Goal: Task Accomplishment & Management: Use online tool/utility

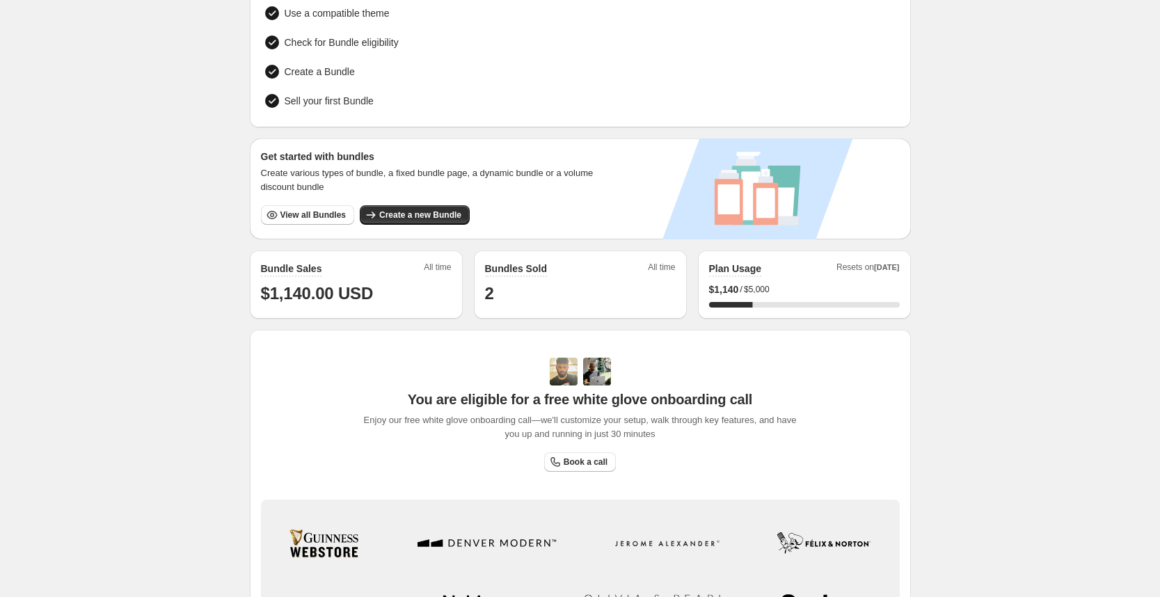
scroll to position [131, 0]
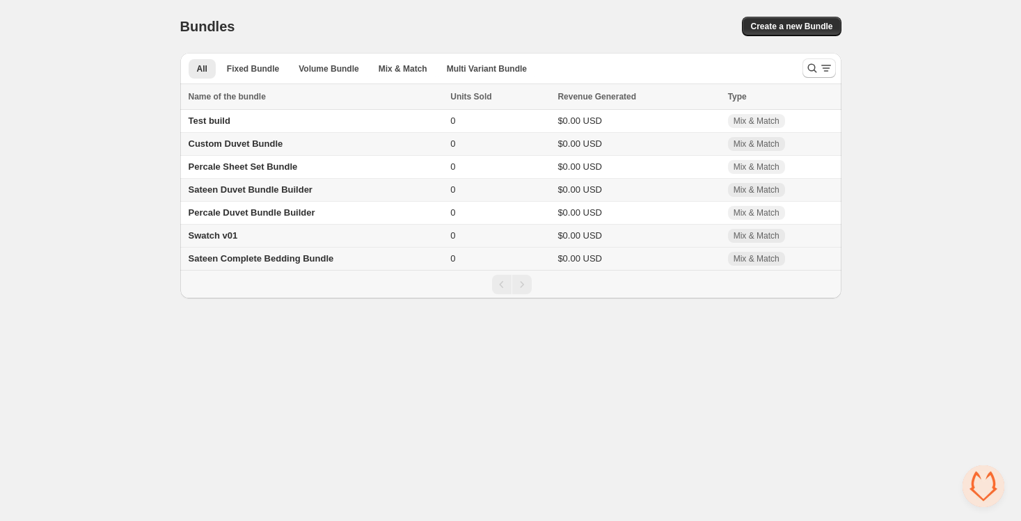
click at [233, 256] on span "Sateen Complete Bedding Bundle" at bounding box center [261, 258] width 145 height 10
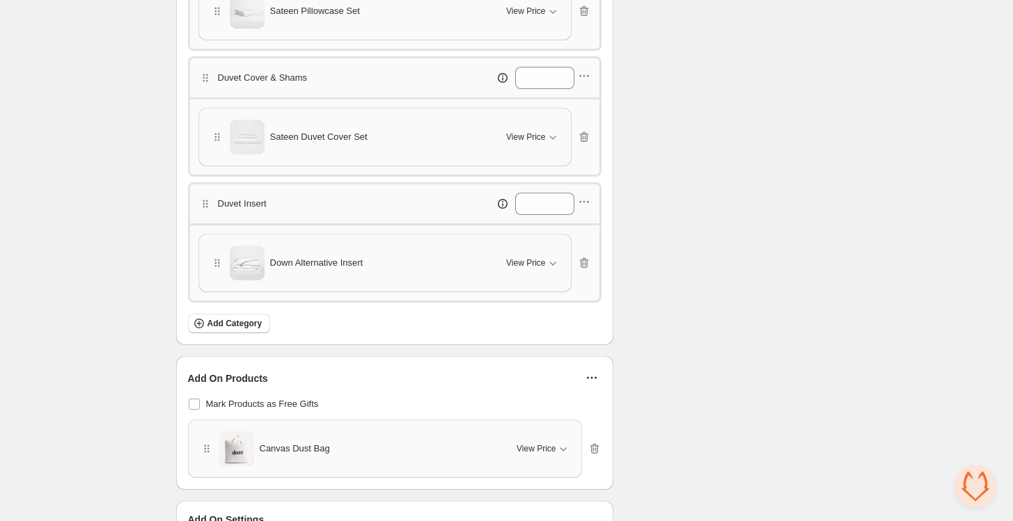
scroll to position [805, 0]
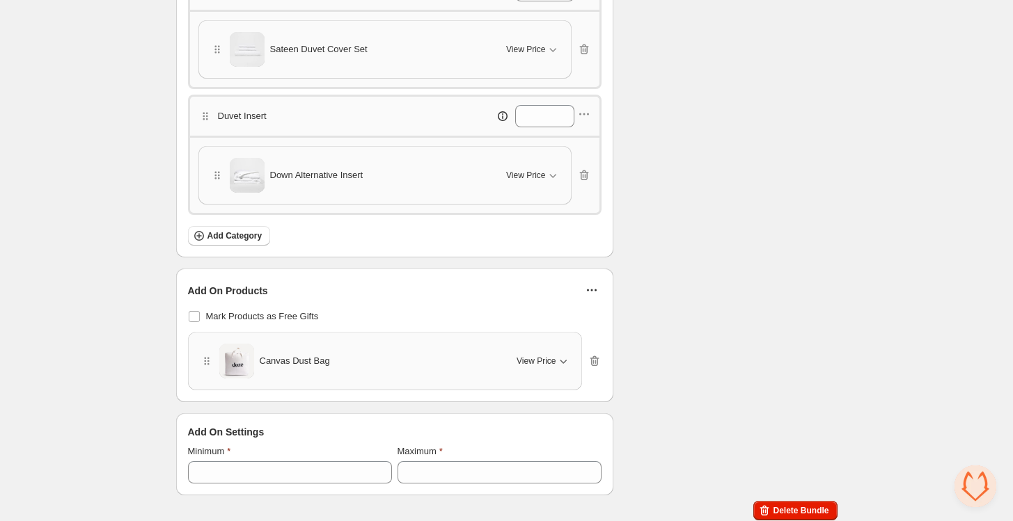
click at [558, 354] on icon "button" at bounding box center [563, 361] width 14 height 14
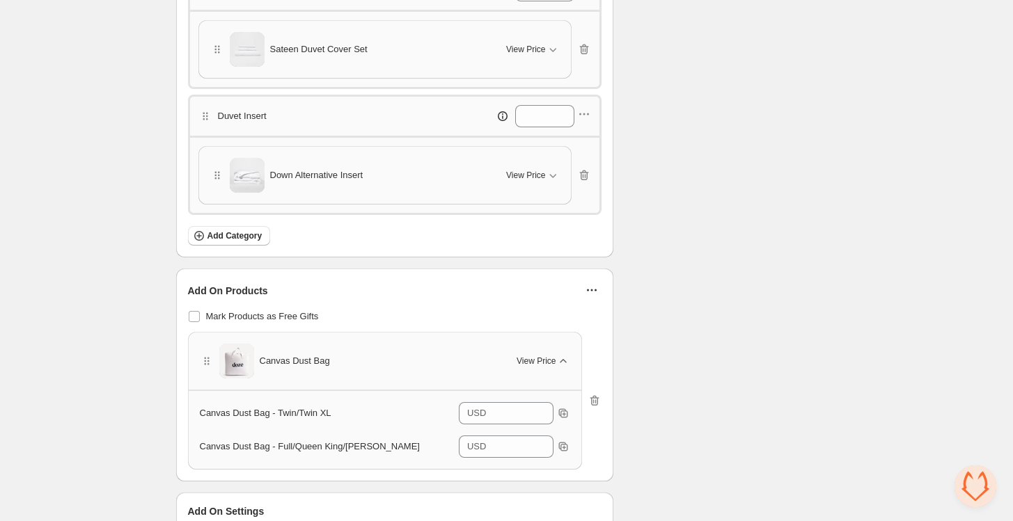
click at [548, 356] on span "View Price" at bounding box center [535, 361] width 39 height 11
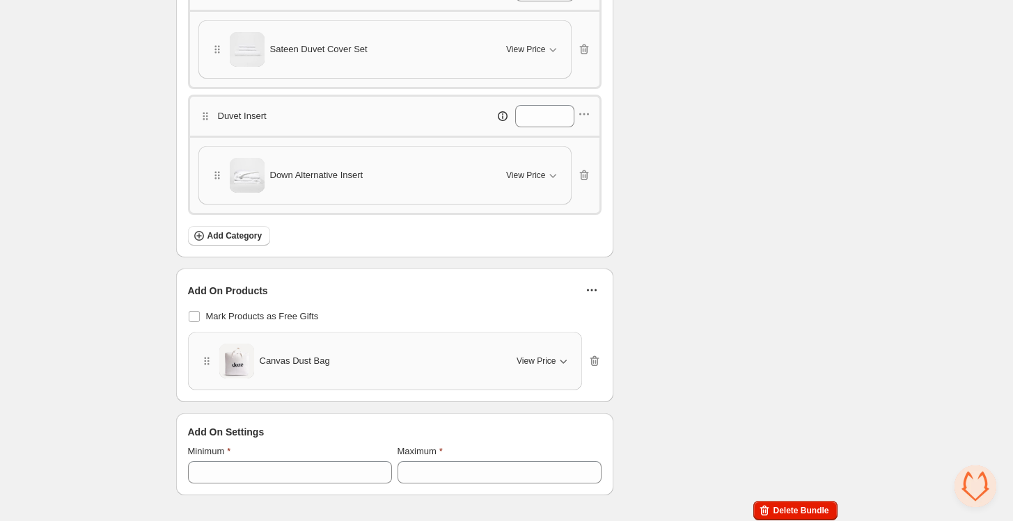
click at [538, 356] on span "View Price" at bounding box center [535, 361] width 39 height 11
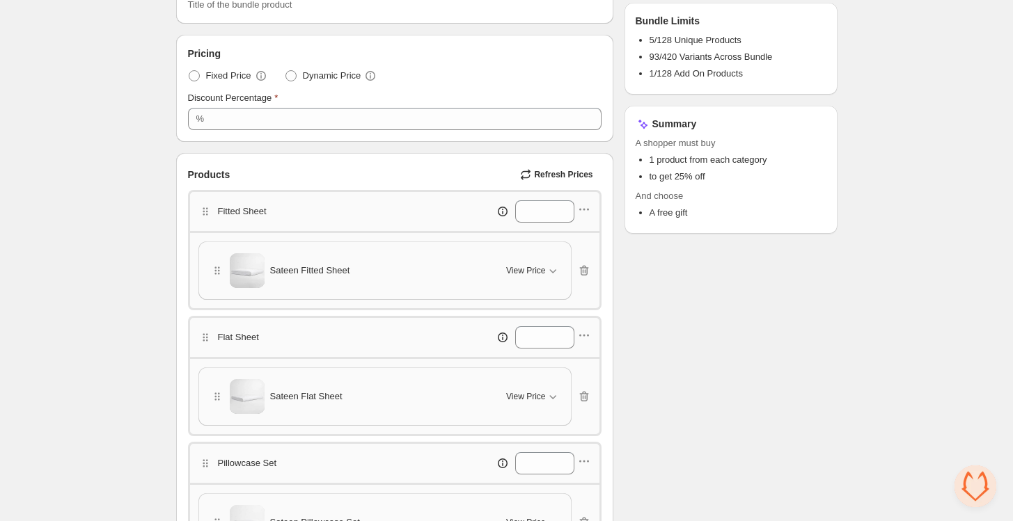
scroll to position [206, 0]
click at [546, 269] on icon "button" at bounding box center [553, 271] width 14 height 14
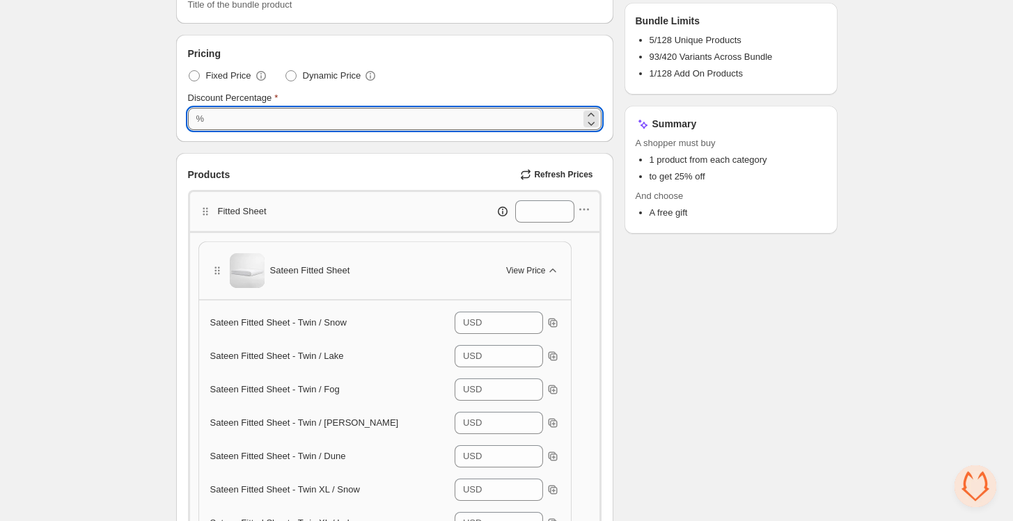
click at [401, 118] on input "**" at bounding box center [394, 119] width 372 height 22
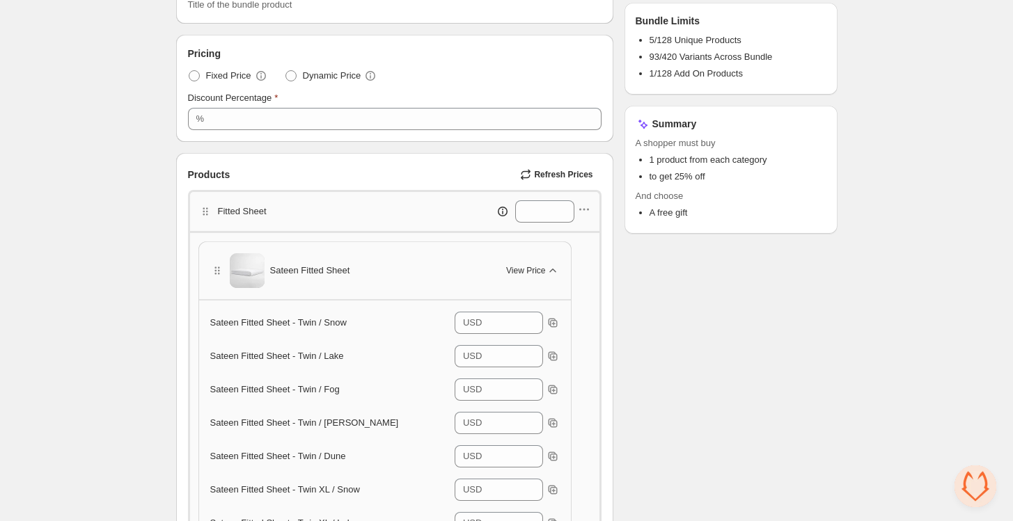
click at [449, 93] on div "Discount Percentage" at bounding box center [394, 98] width 413 height 14
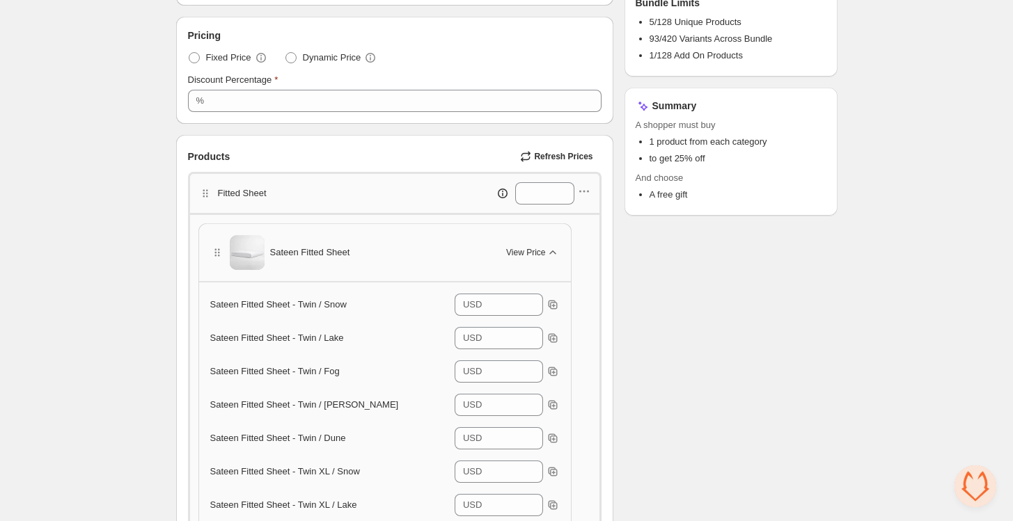
scroll to position [225, 0]
click at [527, 241] on button "View Price" at bounding box center [533, 251] width 70 height 22
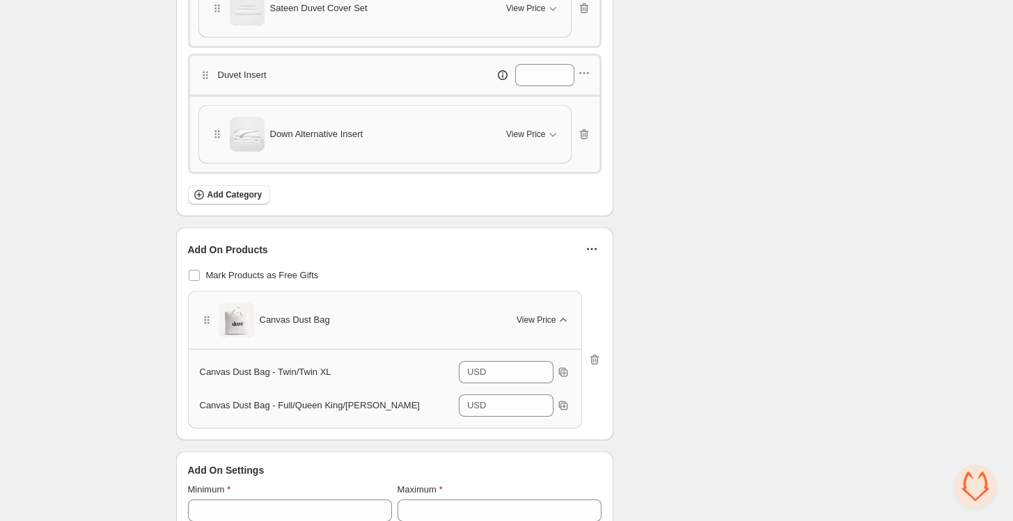
scroll to position [885, 0]
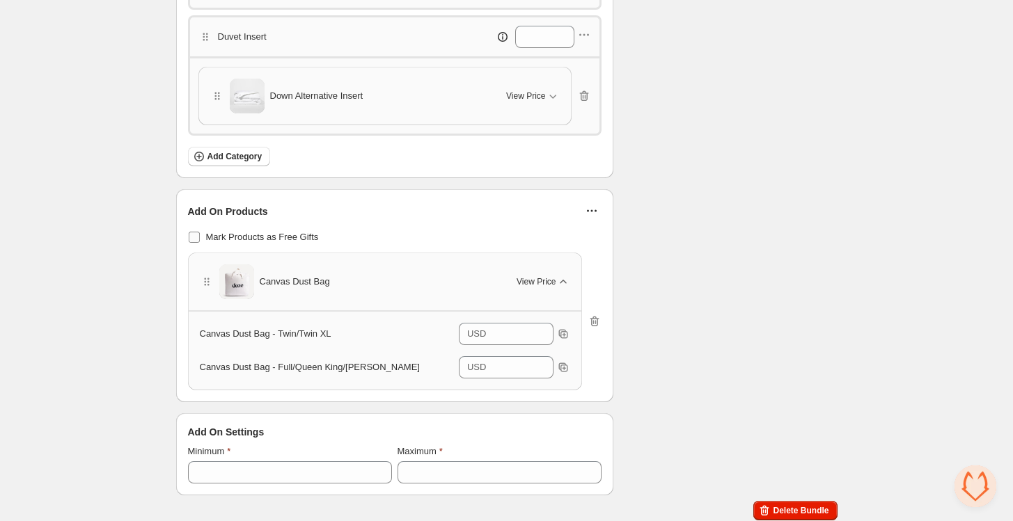
click at [276, 232] on span "Mark Products as Free Gifts" at bounding box center [262, 237] width 113 height 10
click at [521, 332] on input "*" at bounding box center [511, 334] width 42 height 22
click at [546, 323] on icon at bounding box center [543, 330] width 14 height 14
click at [542, 333] on icon at bounding box center [543, 338] width 14 height 14
click at [546, 324] on icon at bounding box center [543, 330] width 14 height 14
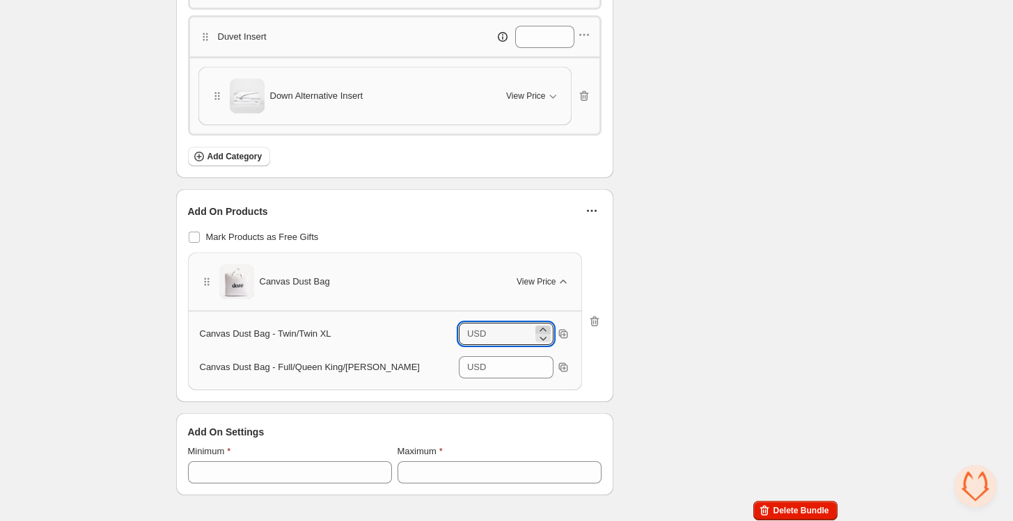
click at [546, 324] on icon at bounding box center [543, 330] width 14 height 14
type input "*"
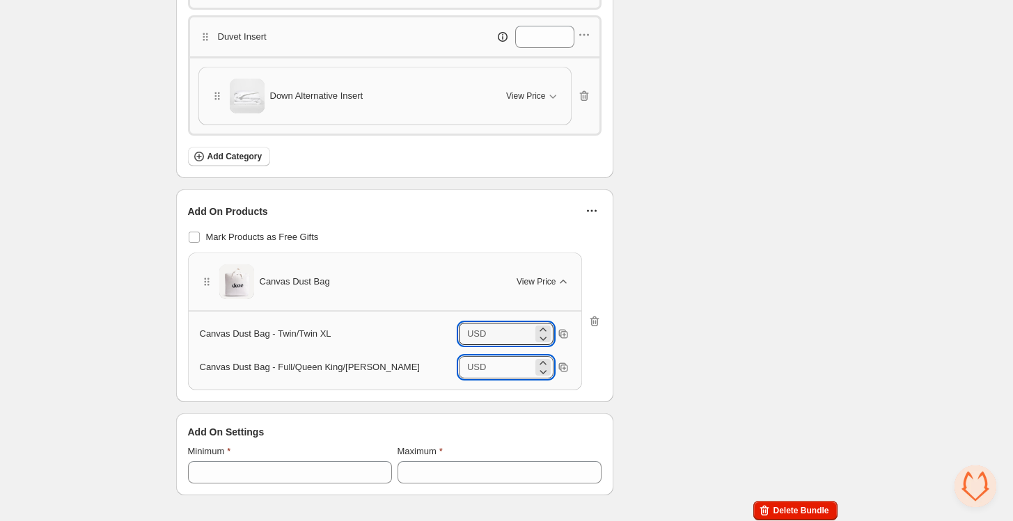
click at [511, 358] on input "*" at bounding box center [511, 367] width 42 height 22
type input "*"
click at [544, 215] on div "Add On Products" at bounding box center [394, 211] width 413 height 21
click at [594, 317] on icon "button" at bounding box center [594, 322] width 14 height 14
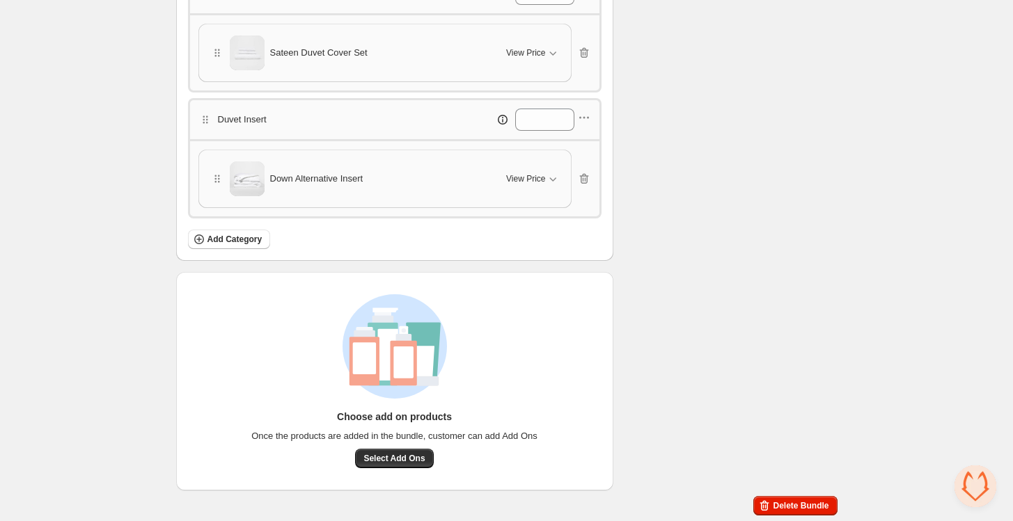
scroll to position [798, 0]
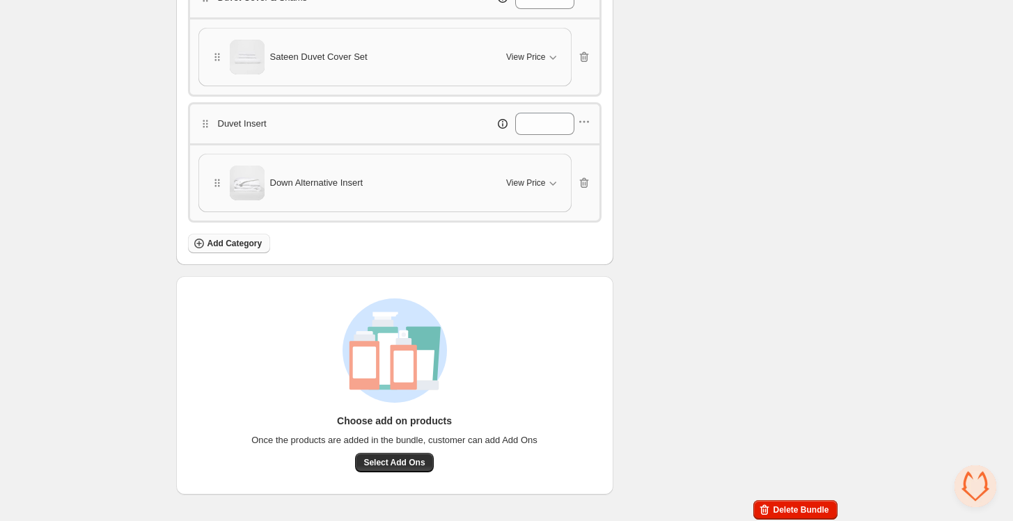
click at [223, 241] on span "Add Category" at bounding box center [234, 243] width 55 height 11
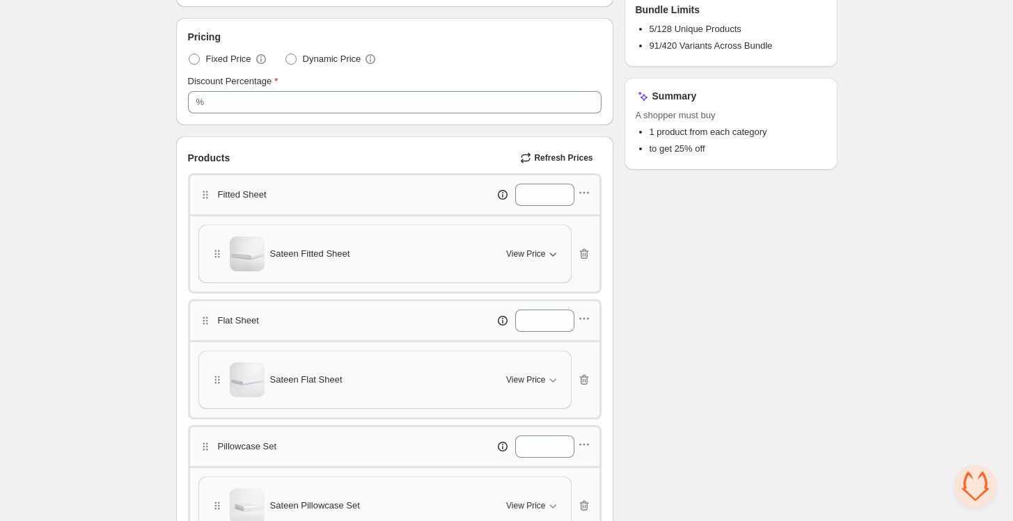
scroll to position [219, 0]
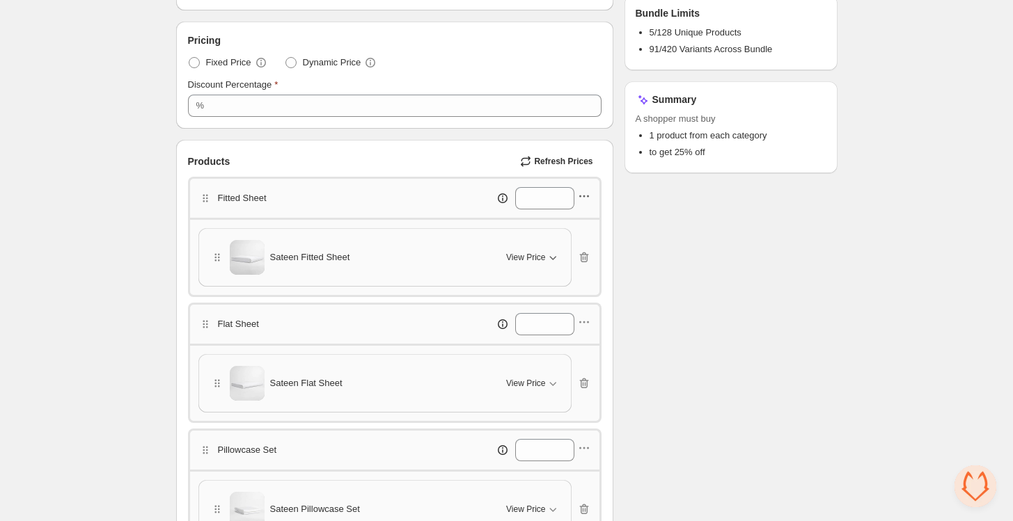
click at [583, 192] on icon "button" at bounding box center [584, 196] width 14 height 14
click at [363, 153] on div "Products Refresh Prices" at bounding box center [394, 161] width 413 height 19
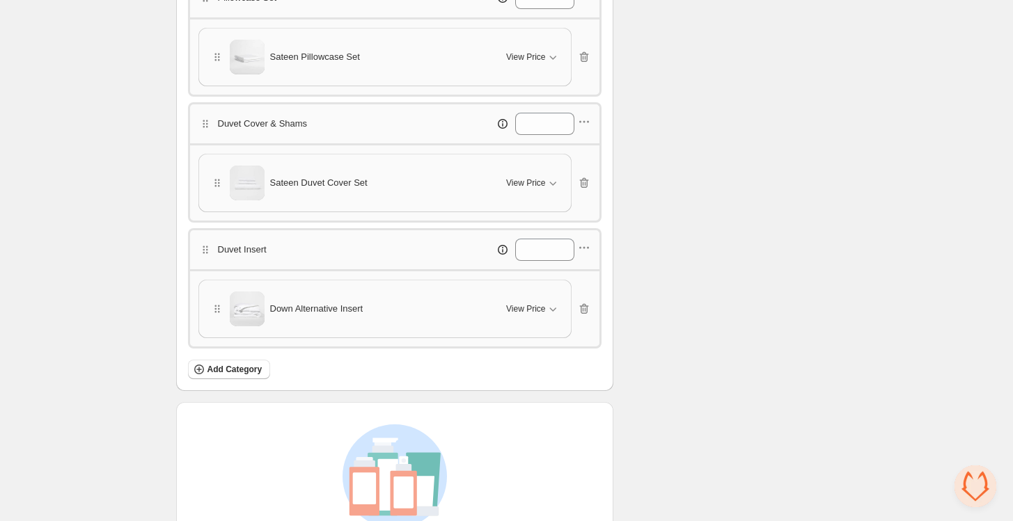
scroll to position [679, 0]
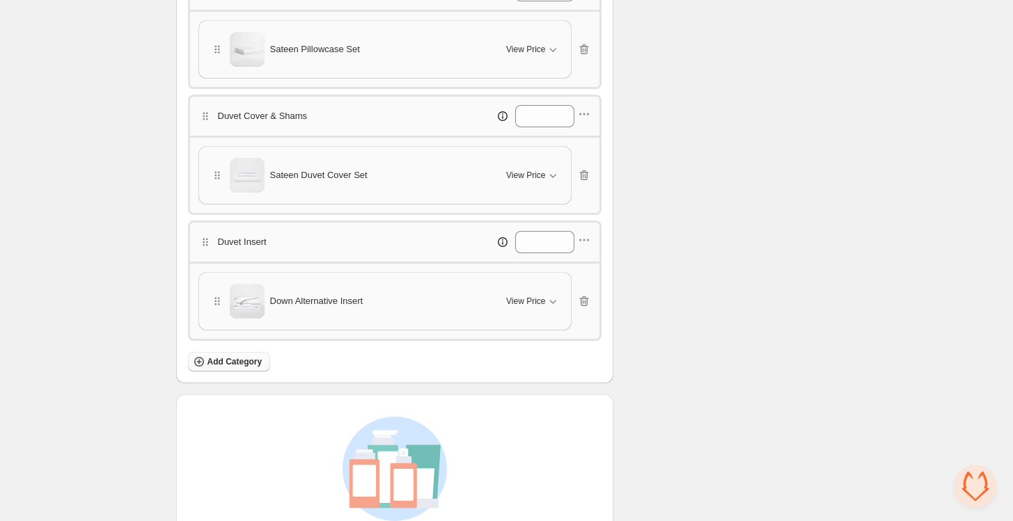
click at [237, 357] on span "Add Category" at bounding box center [234, 361] width 55 height 11
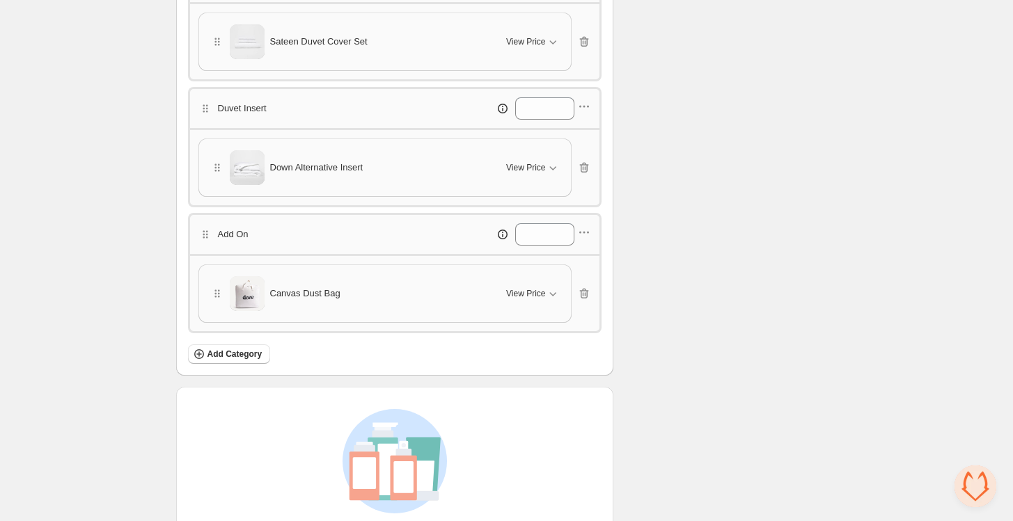
scroll to position [816, 0]
click at [529, 287] on span "View Price" at bounding box center [525, 290] width 39 height 11
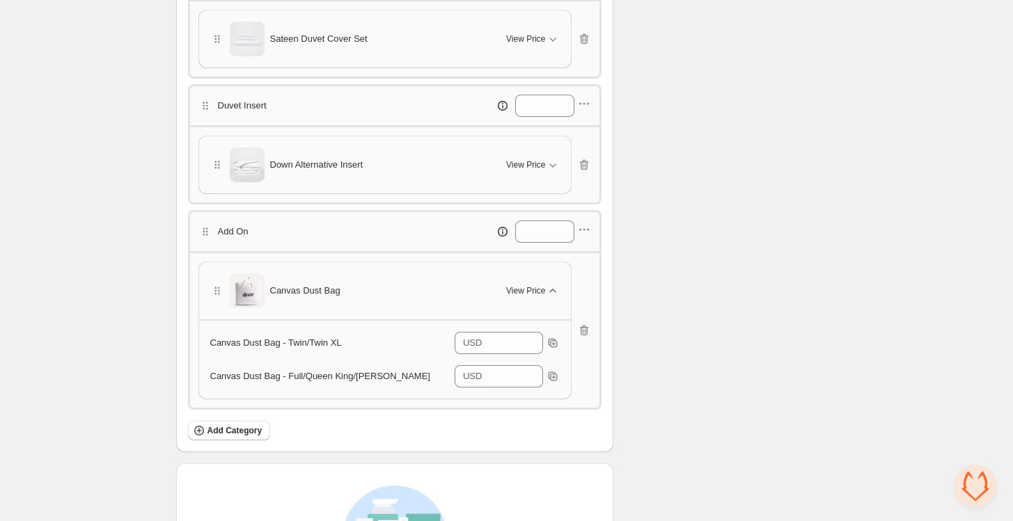
click at [532, 286] on span "View Price" at bounding box center [525, 290] width 39 height 11
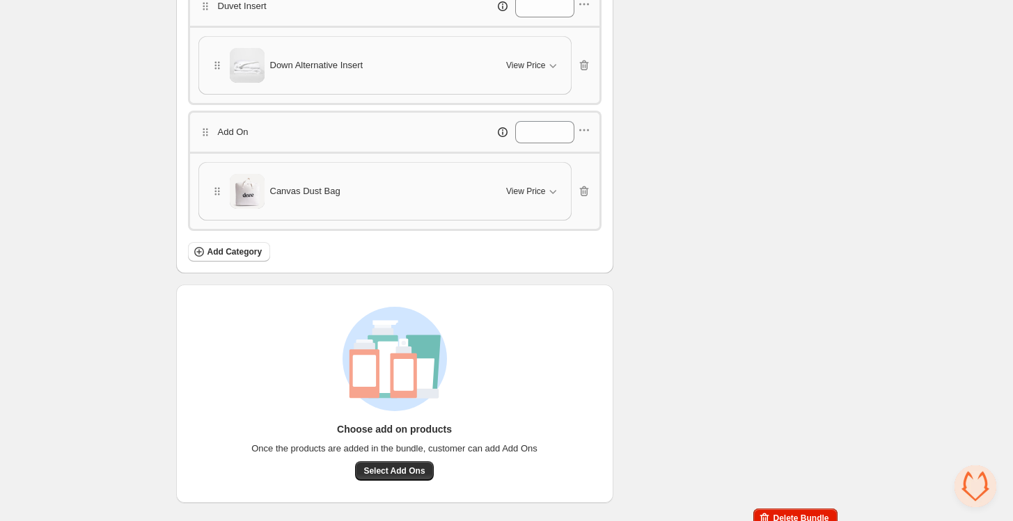
scroll to position [0, 0]
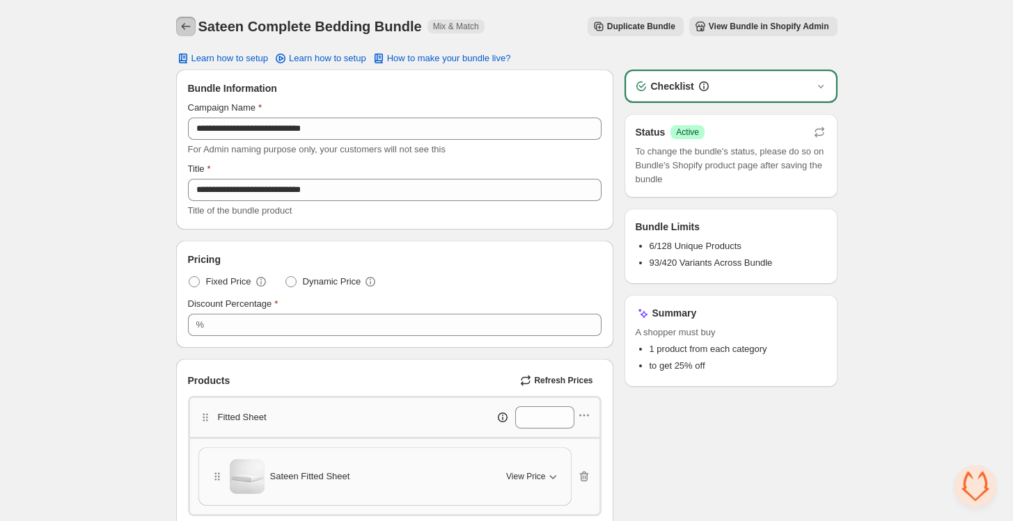
click at [180, 24] on icon "Back" at bounding box center [186, 26] width 14 height 14
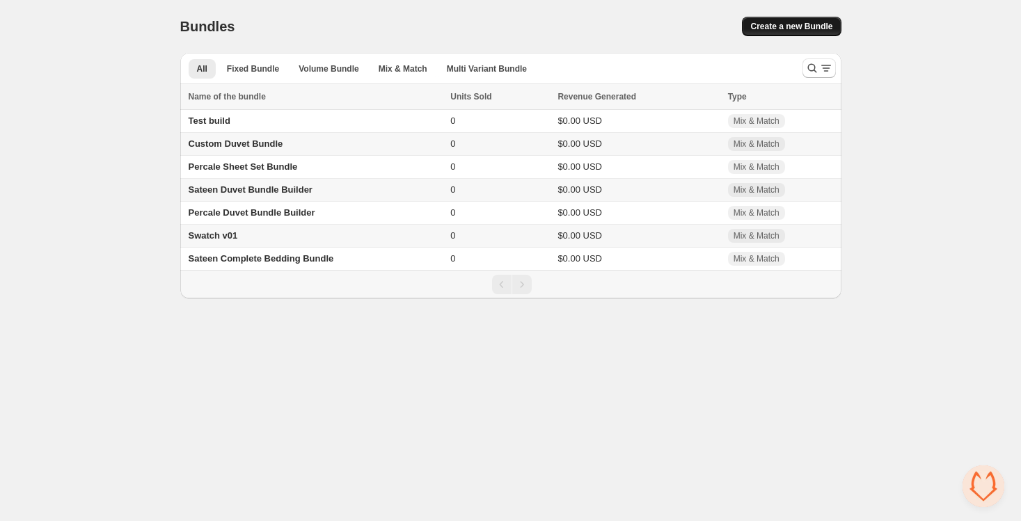
click at [824, 31] on span "Create a new Bundle" at bounding box center [791, 26] width 82 height 11
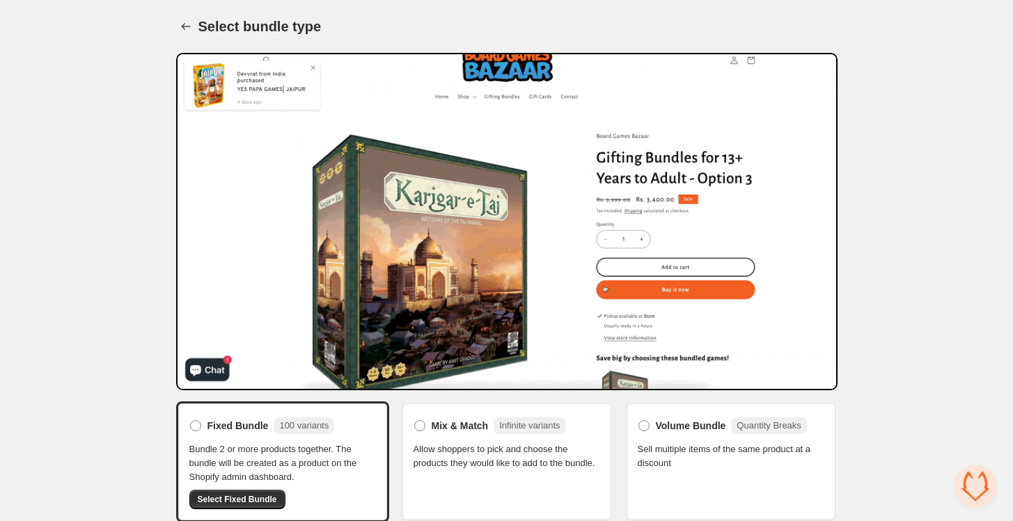
scroll to position [101, 0]
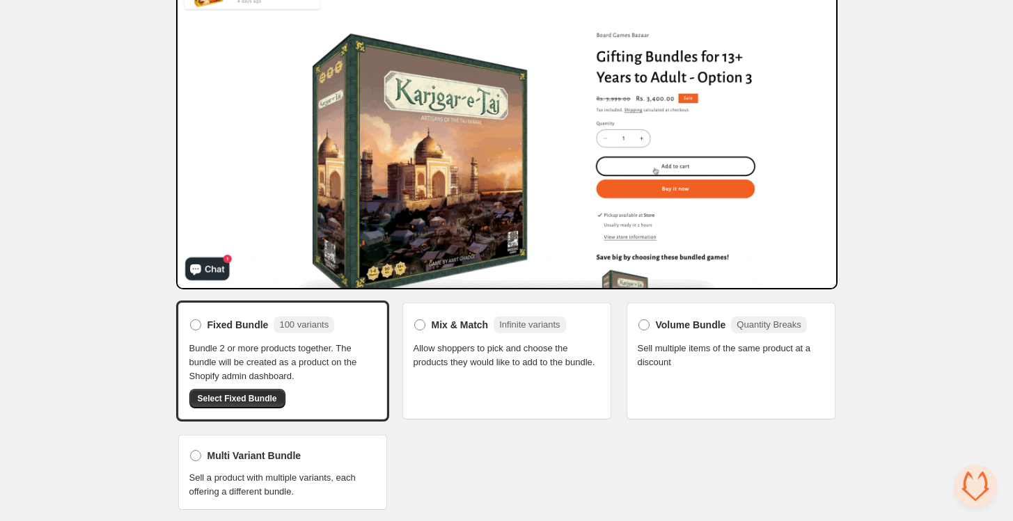
click at [441, 353] on span "Allow shoppers to pick and choose the products they would like to add to the bu…" at bounding box center [506, 356] width 187 height 28
click at [416, 319] on span at bounding box center [419, 324] width 11 height 11
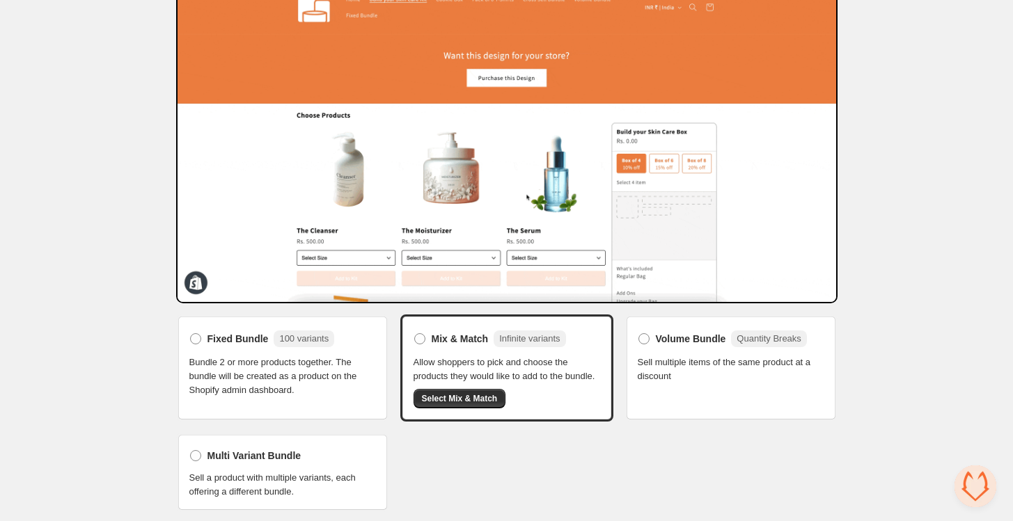
scroll to position [86, 0]
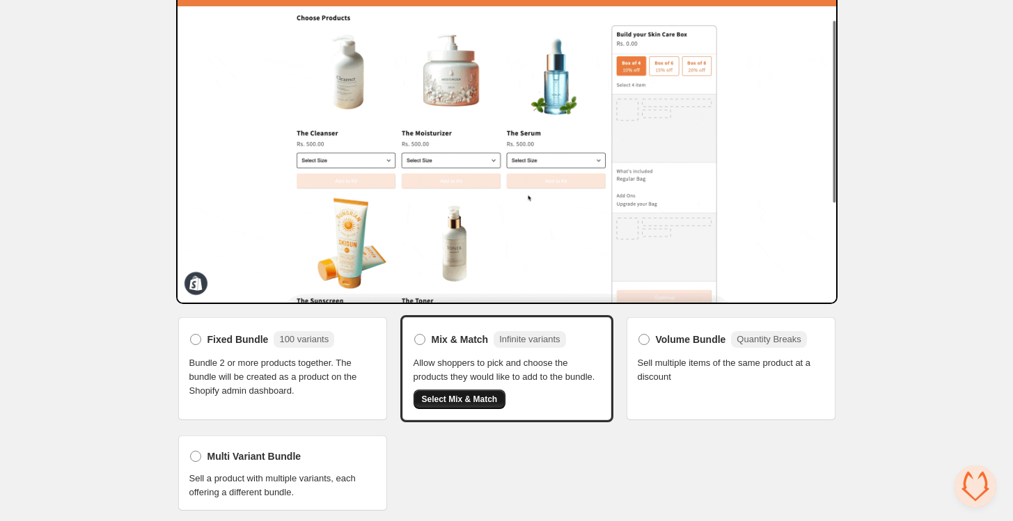
click at [466, 402] on span "Select Mix & Match" at bounding box center [460, 399] width 76 height 11
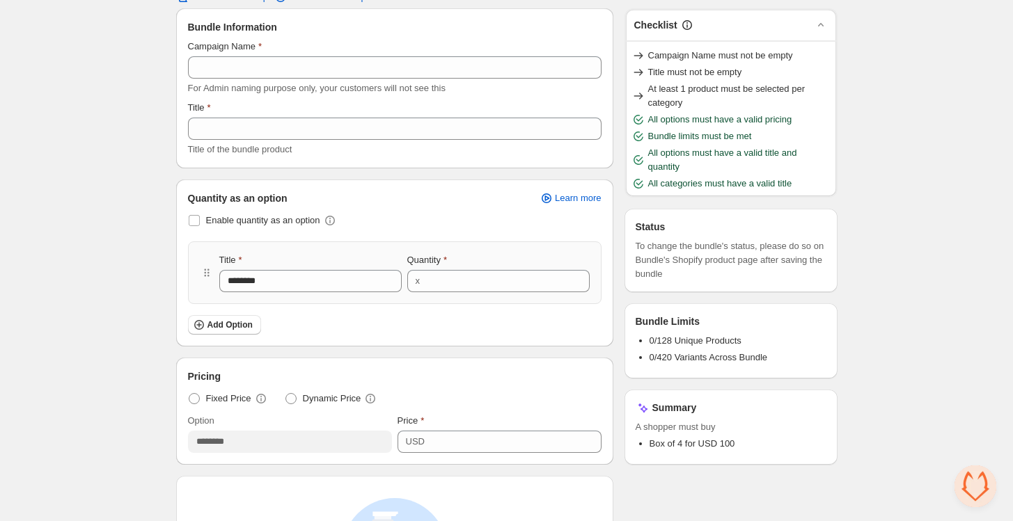
scroll to position [61, 0]
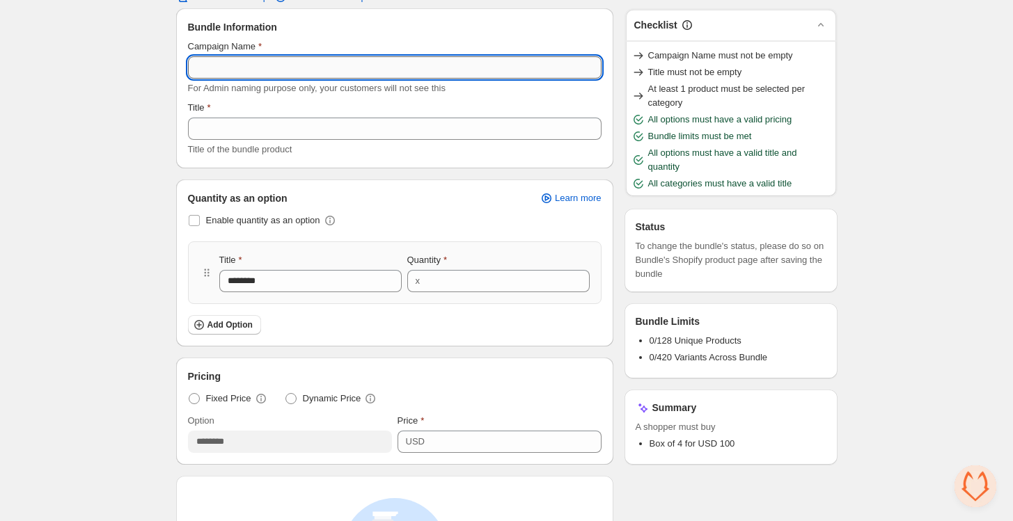
click at [533, 68] on input "Campaign Name" at bounding box center [394, 67] width 413 height 22
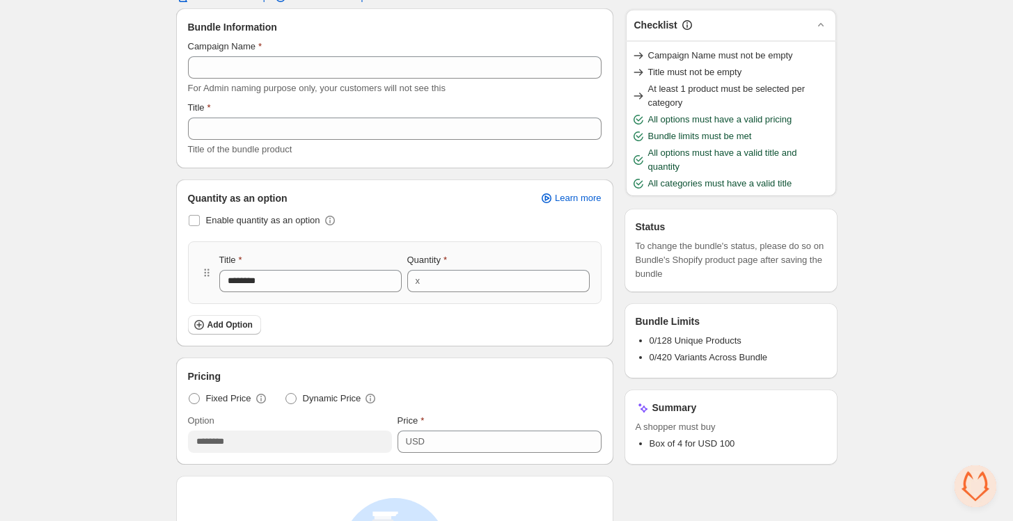
click at [612, 79] on div "Bundle Information Campaign Name For Admin naming purpose only, your customers …" at bounding box center [395, 88] width 436 height 159
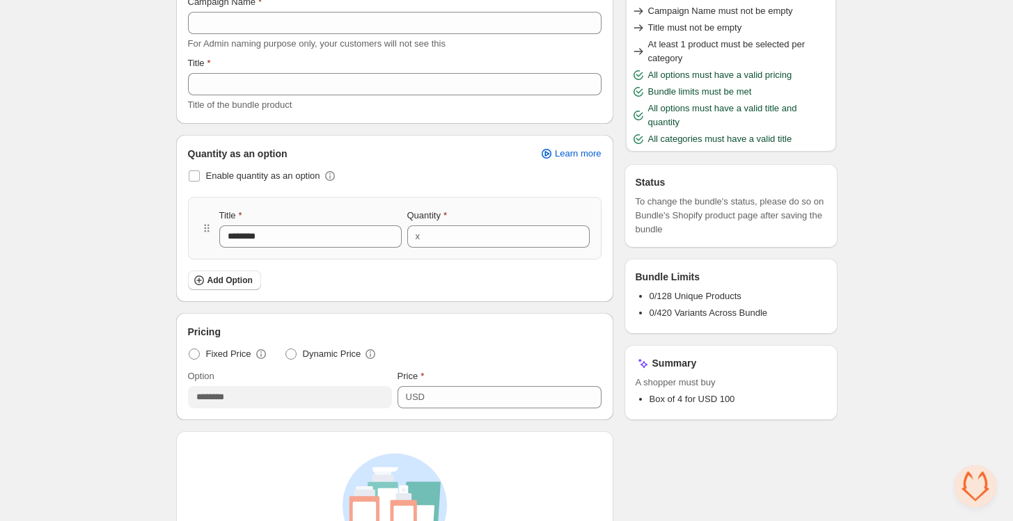
scroll to position [106, 0]
click at [195, 174] on span at bounding box center [194, 175] width 11 height 11
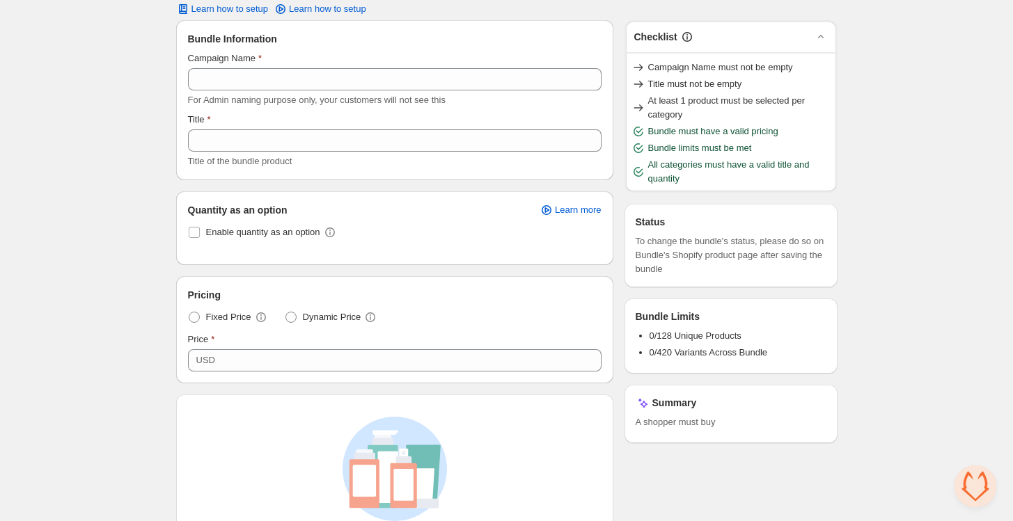
scroll to position [49, 0]
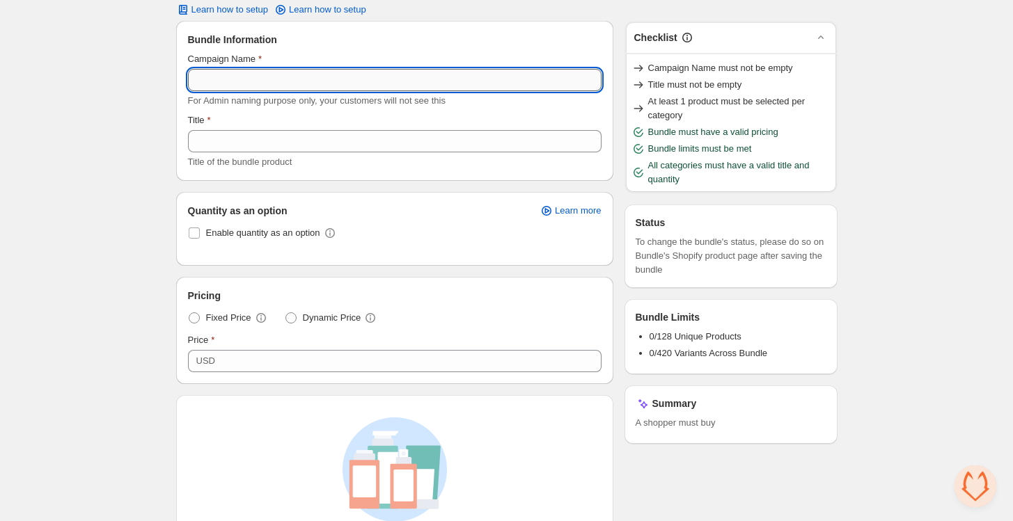
click at [328, 79] on input "Campaign Name" at bounding box center [394, 80] width 413 height 22
type input "**********"
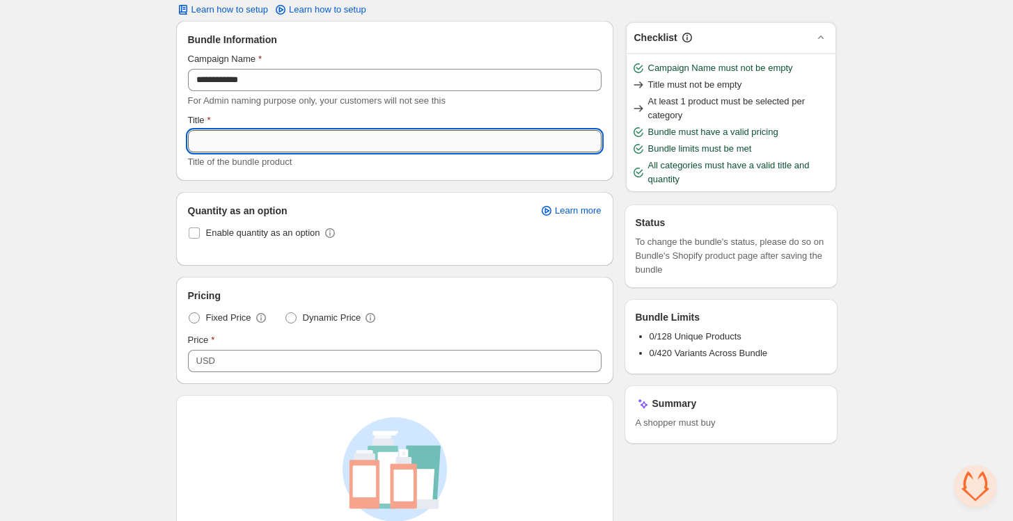
click at [306, 139] on input "Title" at bounding box center [394, 141] width 413 height 22
paste input "**********"
type input "**********"
click at [388, 109] on div "**********" at bounding box center [394, 110] width 413 height 117
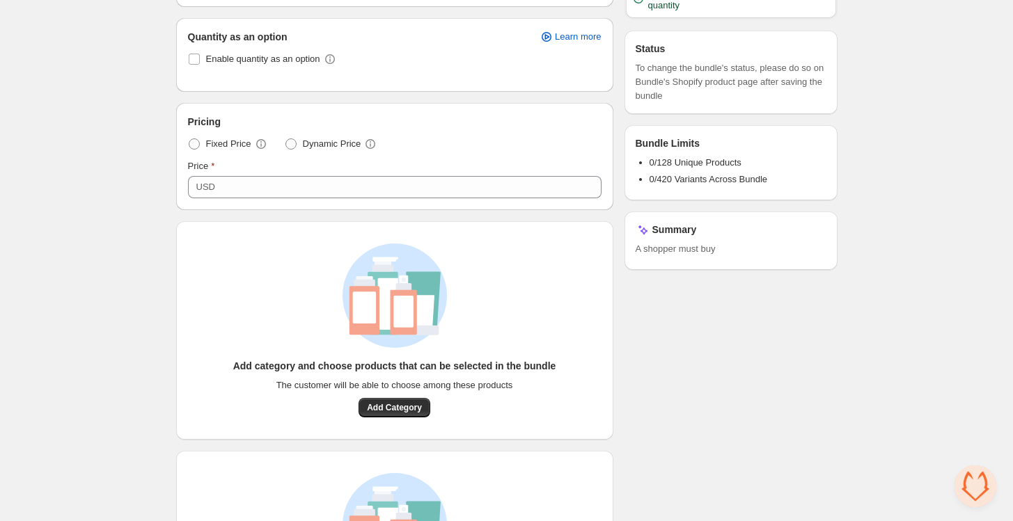
scroll to position [228, 0]
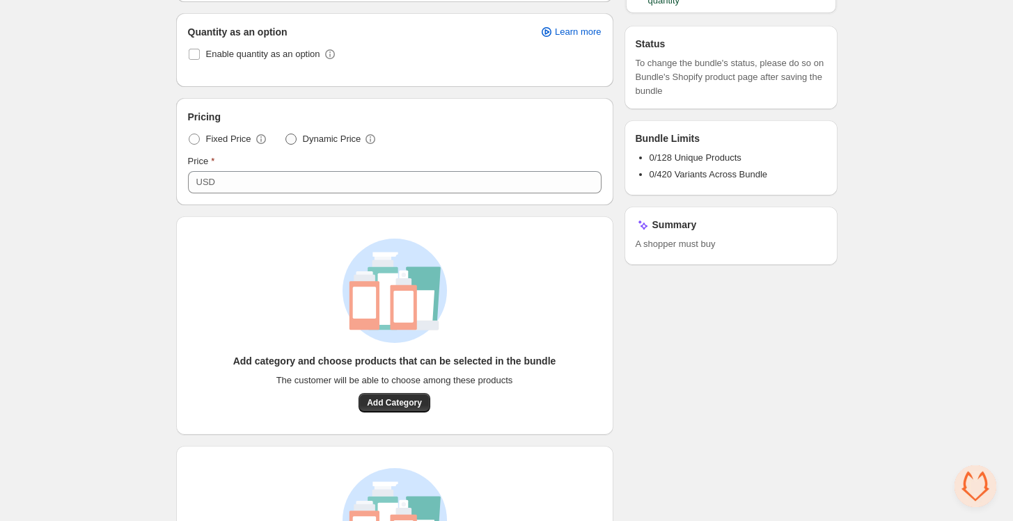
click at [306, 136] on span "Dynamic Price" at bounding box center [332, 139] width 58 height 14
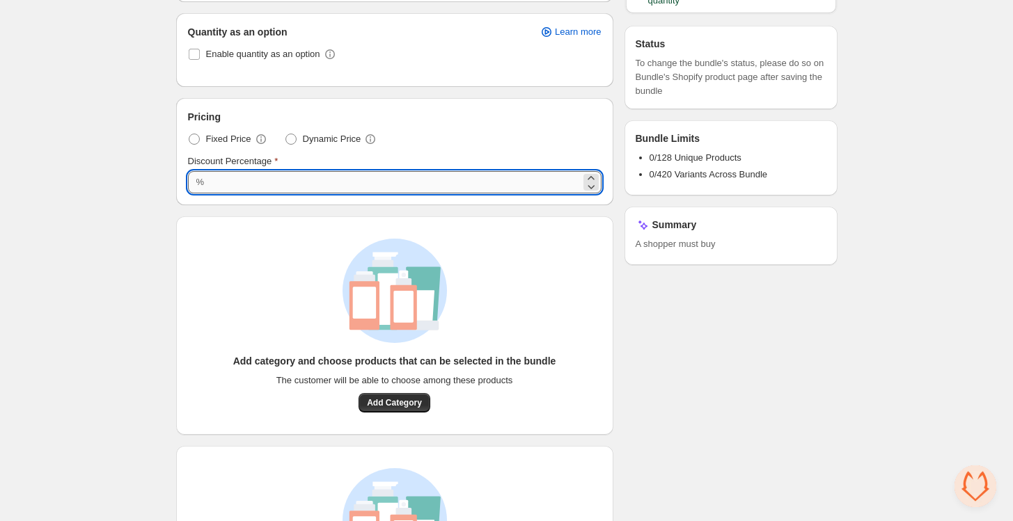
click at [274, 179] on input "***" at bounding box center [394, 182] width 372 height 22
type input "**"
click at [246, 223] on div "Add category and choose products that can be selected in the bundle The custome…" at bounding box center [394, 325] width 437 height 219
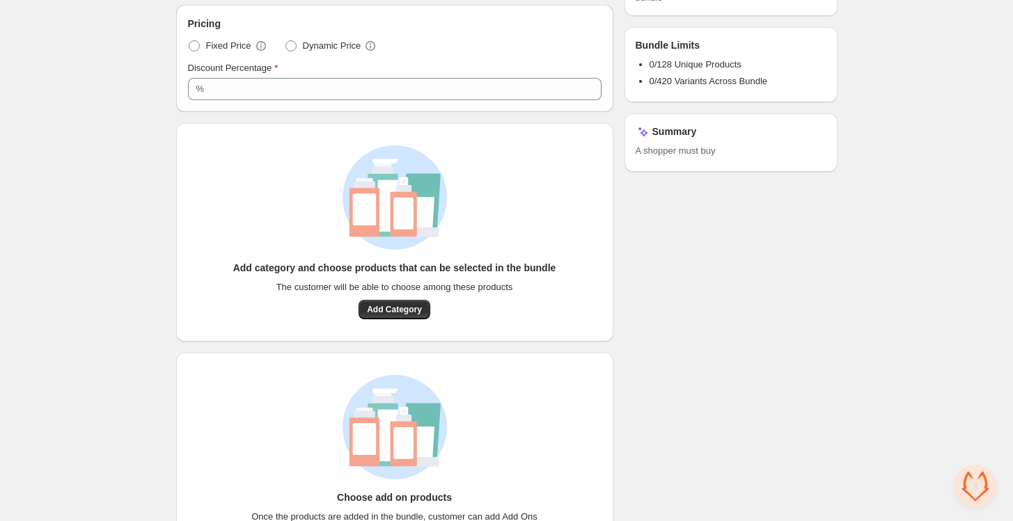
scroll to position [323, 0]
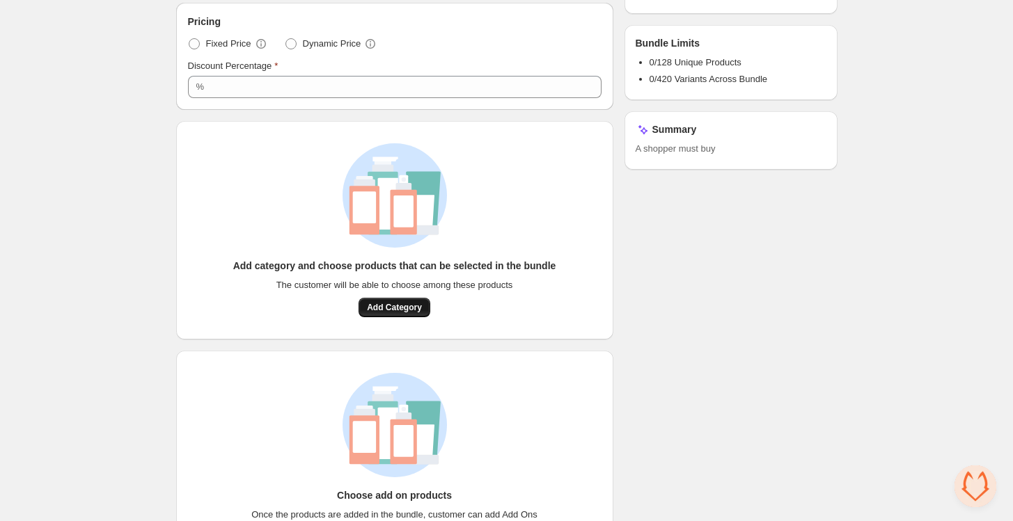
click at [398, 306] on span "Add Category" at bounding box center [394, 307] width 55 height 11
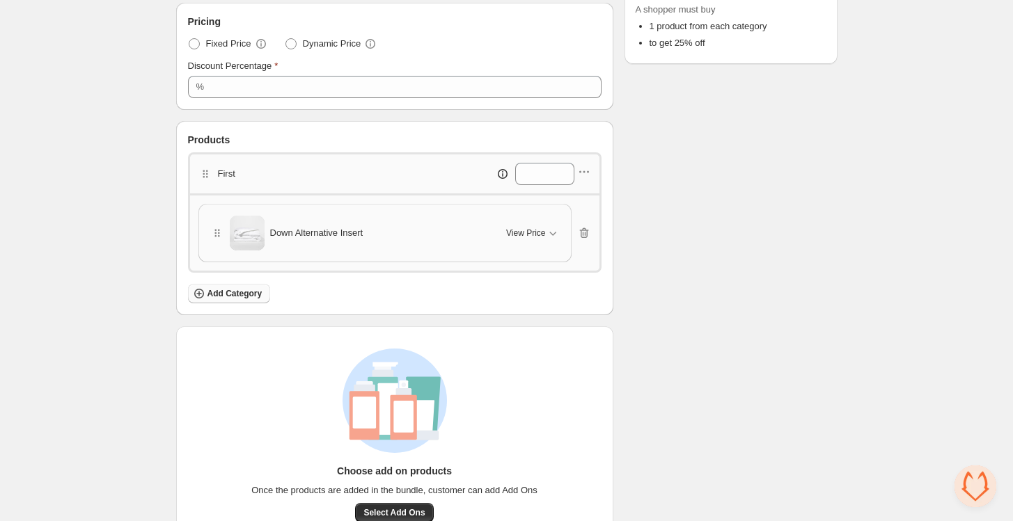
click at [243, 291] on span "Add Category" at bounding box center [234, 293] width 55 height 11
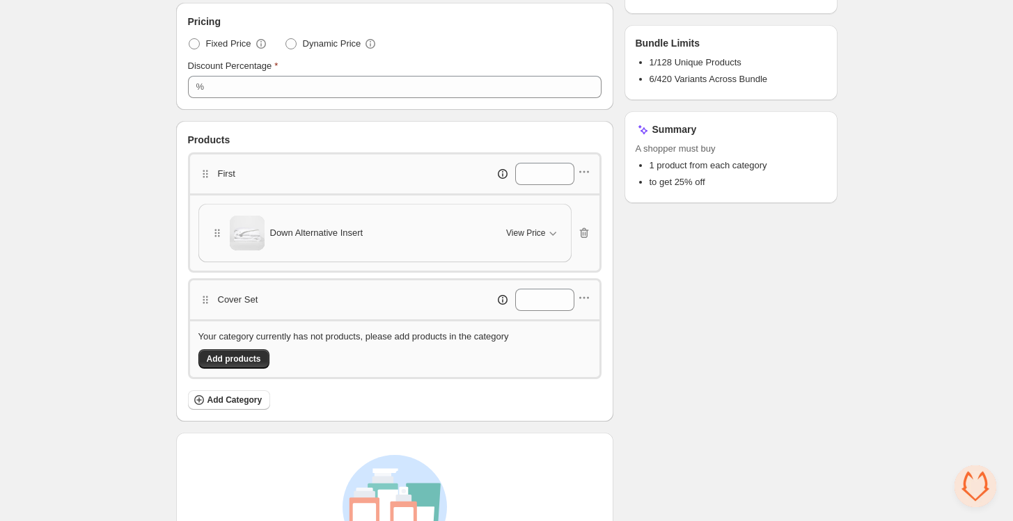
click at [224, 304] on p "Cover Set" at bounding box center [238, 300] width 40 height 14
click at [580, 294] on icon "button" at bounding box center [584, 298] width 14 height 14
click at [589, 325] on span "Edit category title" at bounding box center [592, 324] width 75 height 14
click at [301, 296] on input "*********" at bounding box center [271, 300] width 105 height 22
type input "**********"
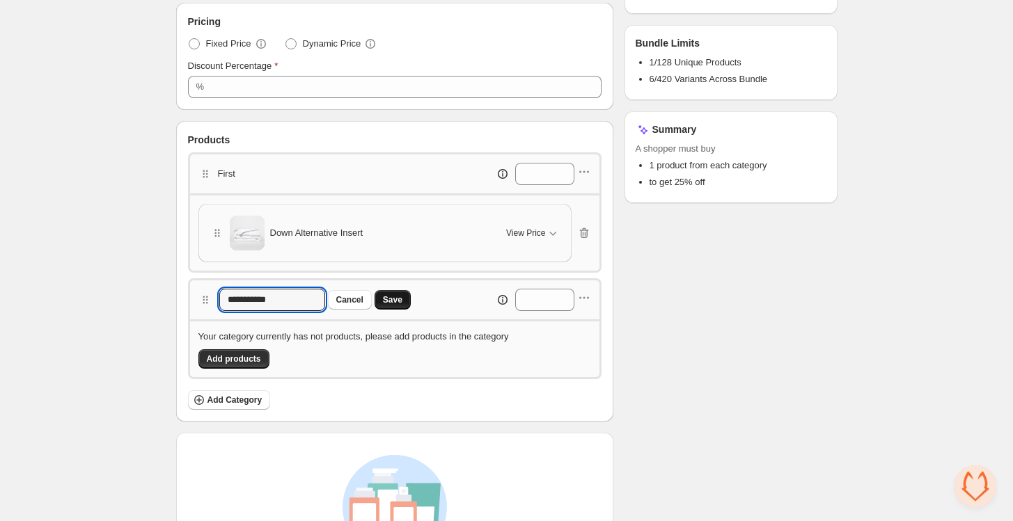
click at [400, 295] on span "Save" at bounding box center [392, 299] width 19 height 11
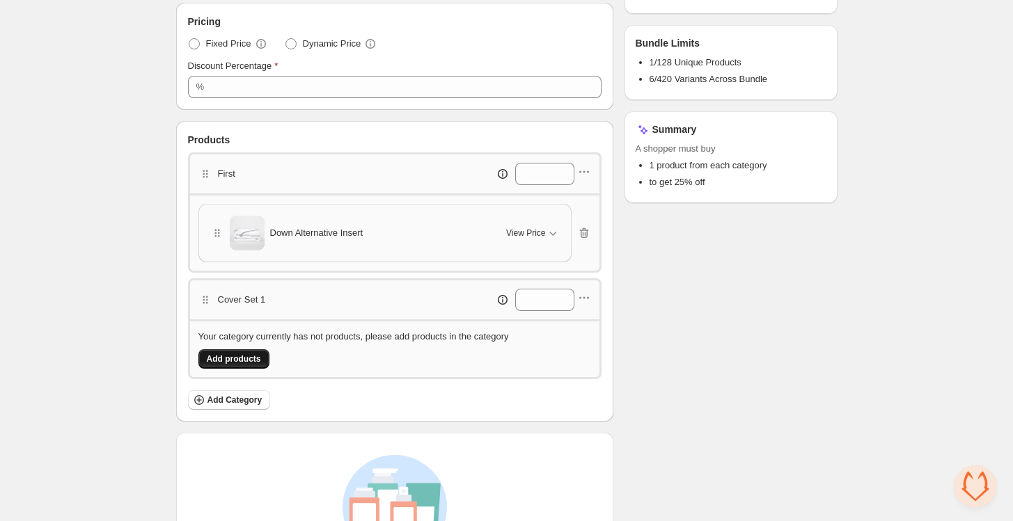
click at [239, 354] on span "Add products" at bounding box center [234, 359] width 54 height 11
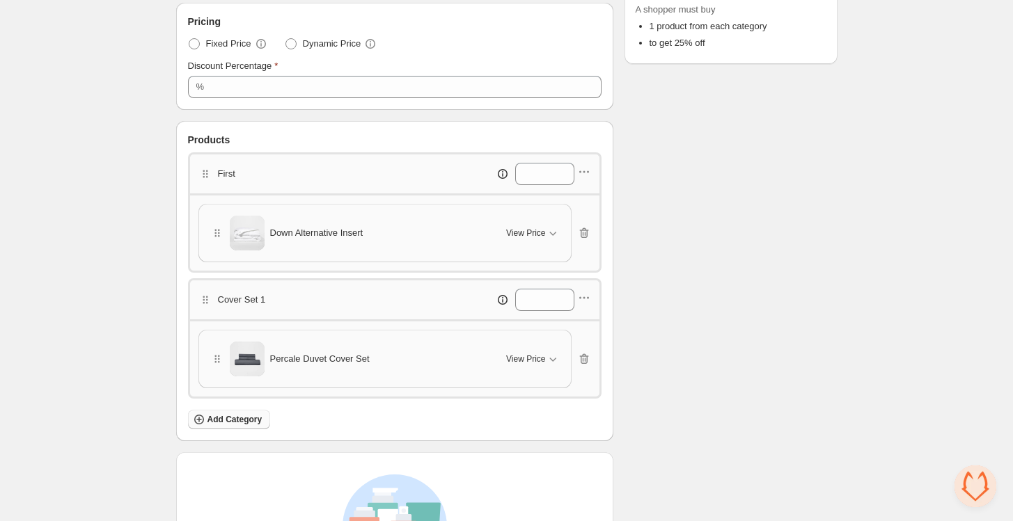
click at [245, 419] on span "Add Category" at bounding box center [234, 419] width 55 height 11
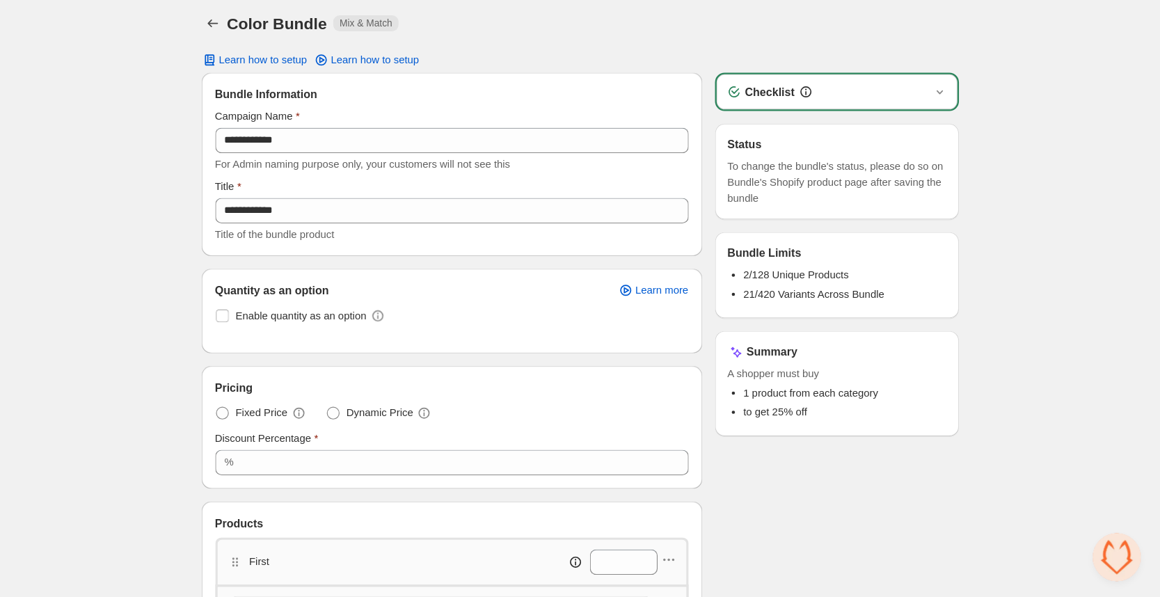
scroll to position [0, 0]
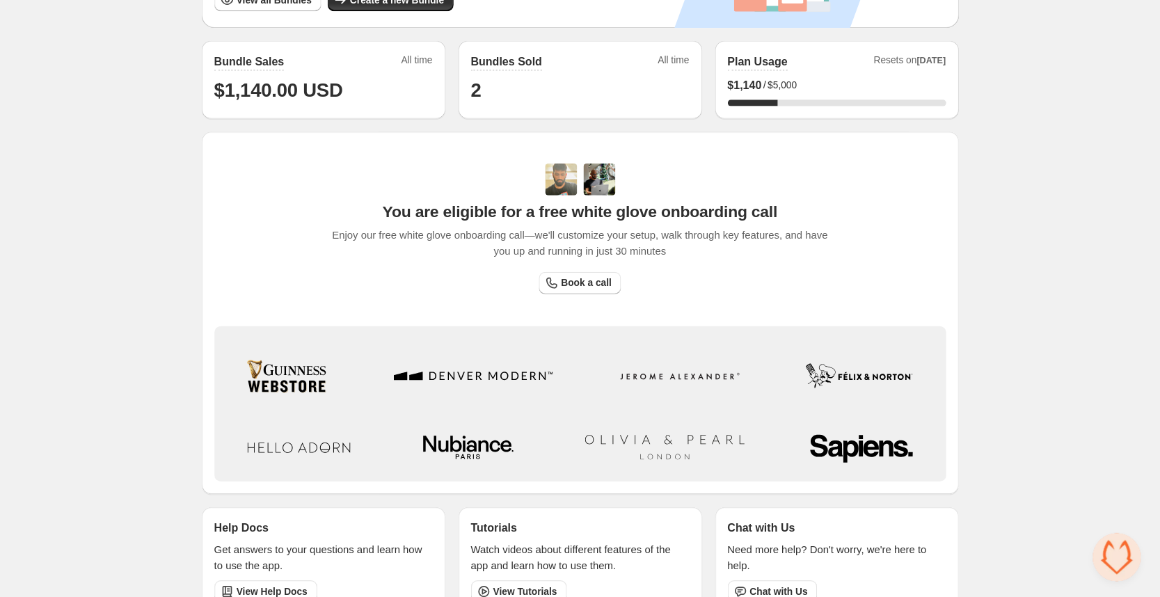
scroll to position [285, 0]
